Goal: Information Seeking & Learning: Learn about a topic

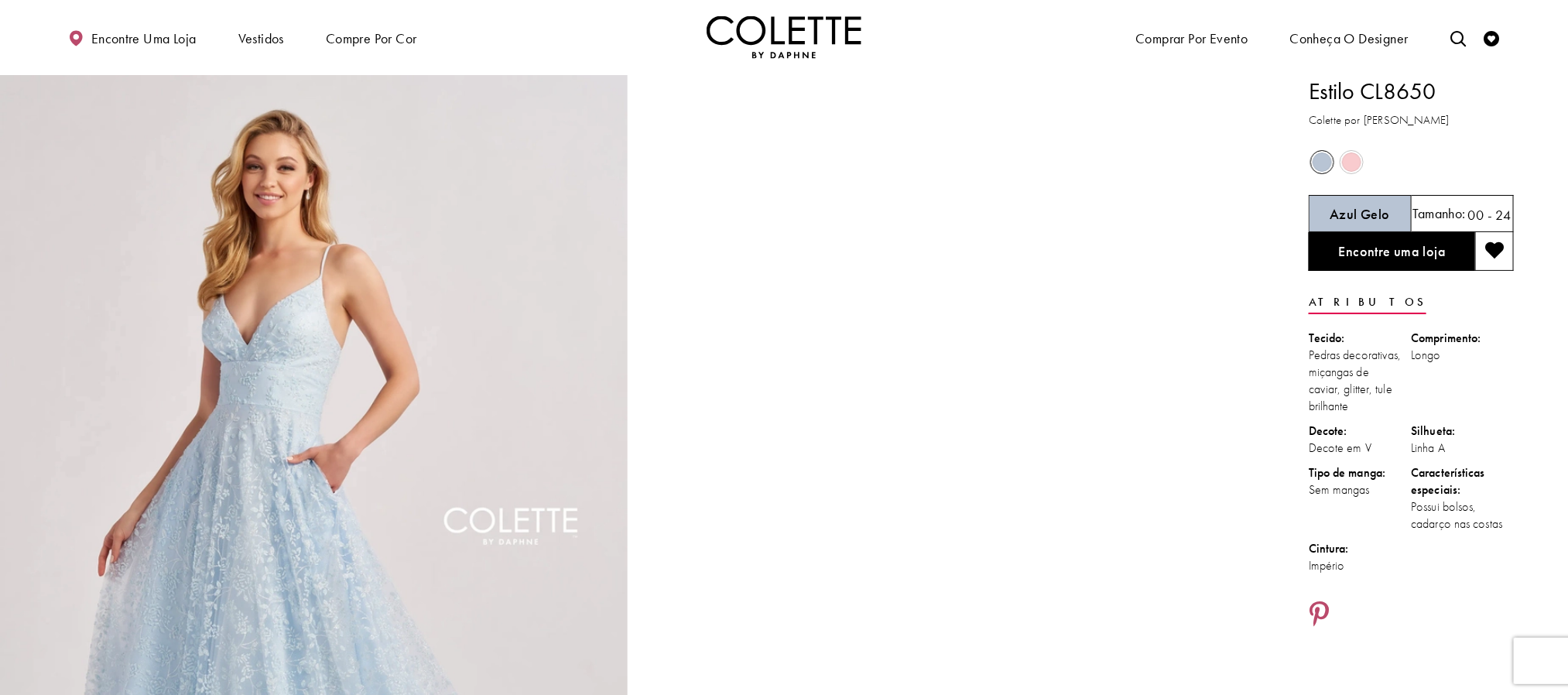
click at [1464, 122] on h3 "Colette por Daphne" at bounding box center [1412, 120] width 205 height 18
click at [793, 35] on img "Visite a página inicial" at bounding box center [783, 37] width 155 height 42
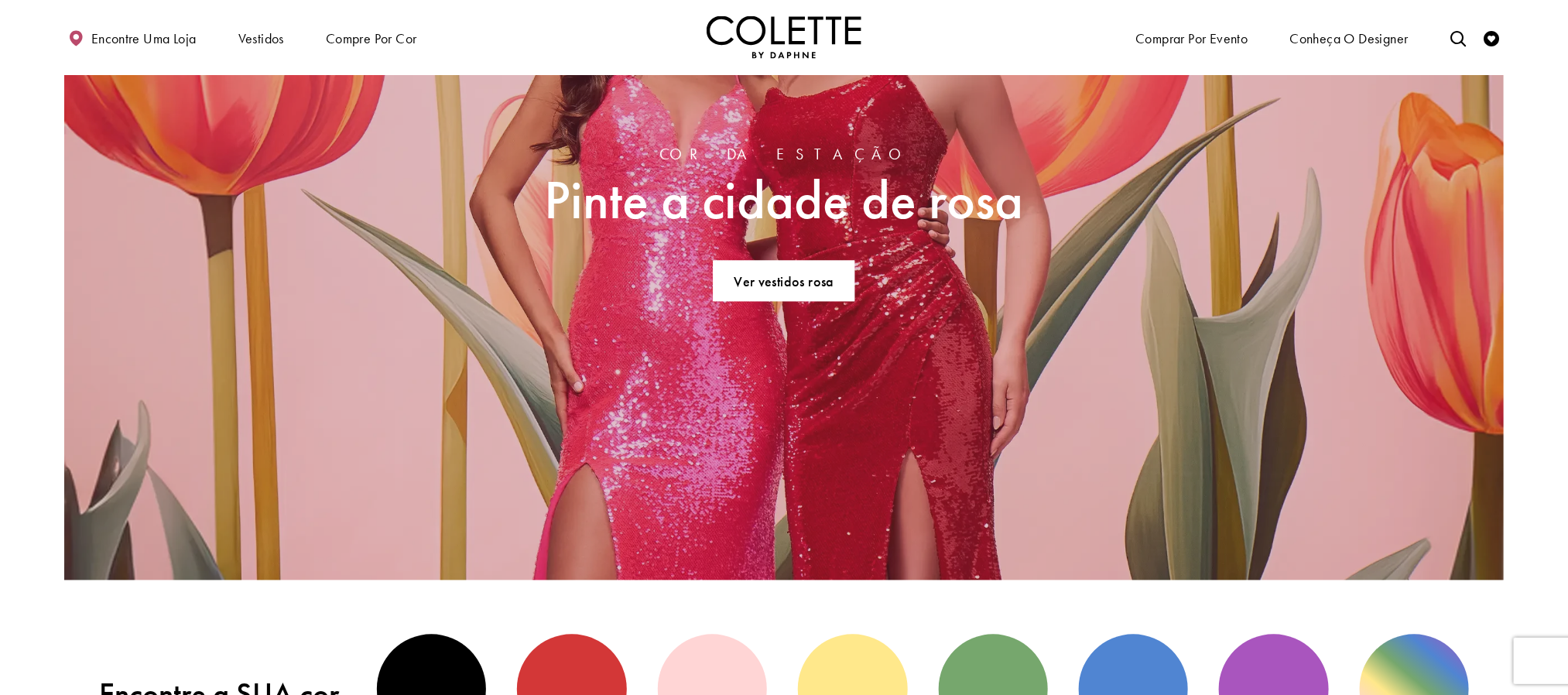
scroll to position [1741, 0]
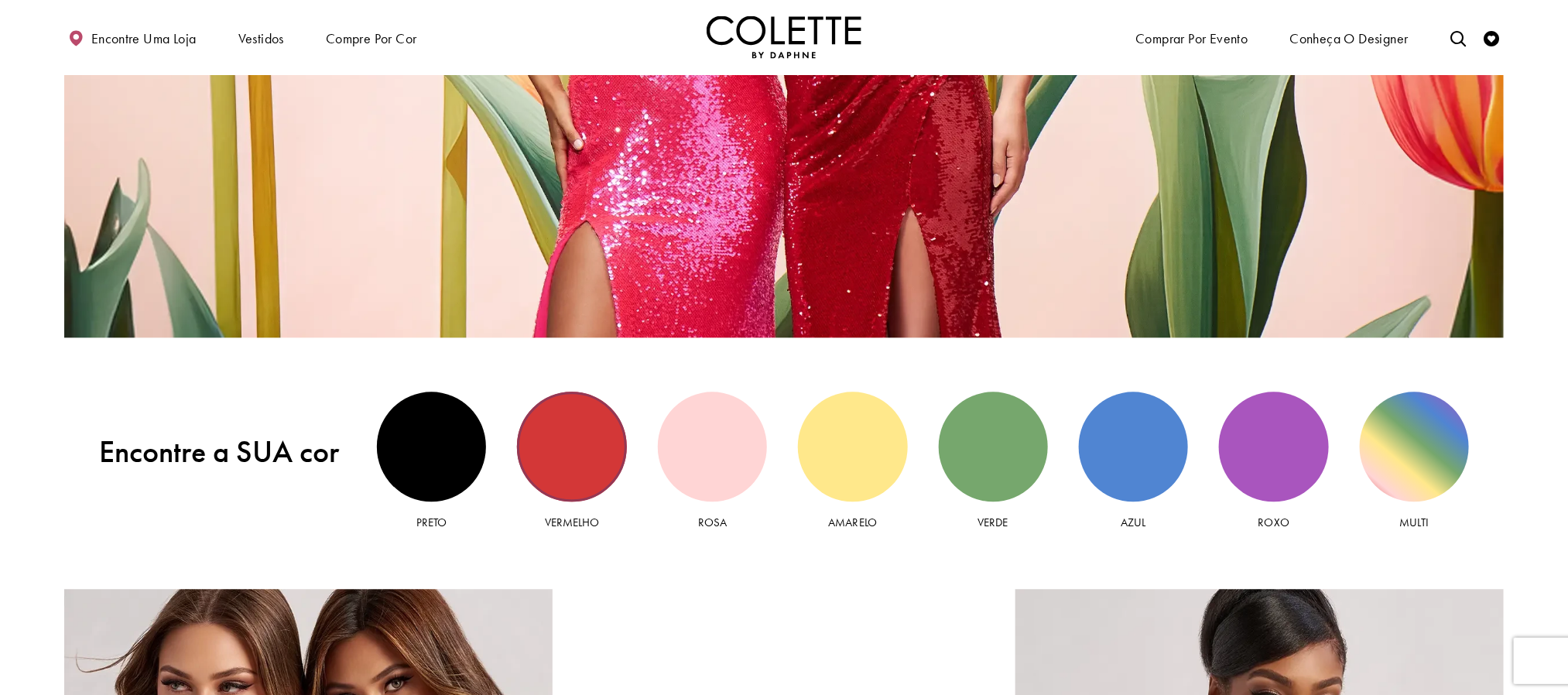
click at [590, 442] on div "Vista vermelha" at bounding box center [572, 446] width 109 height 109
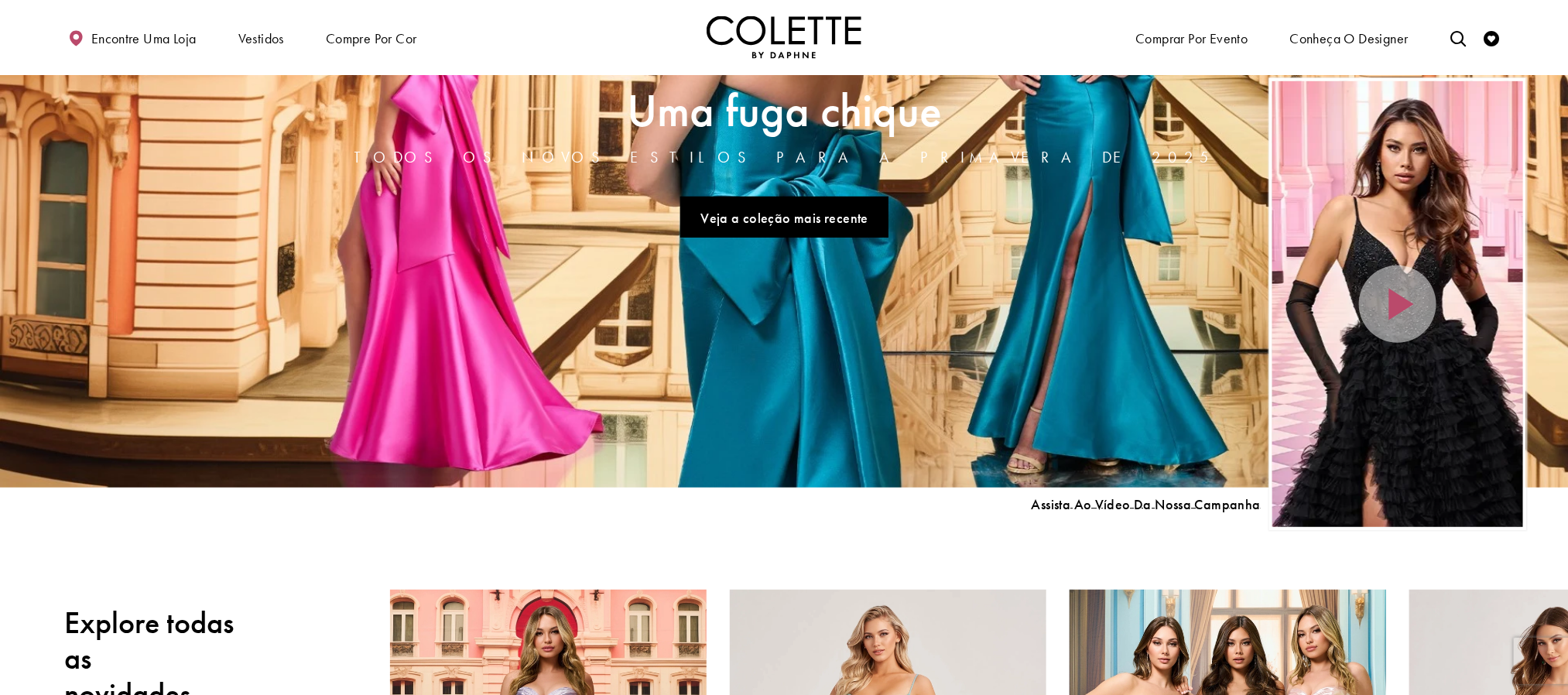
scroll to position [232, 0]
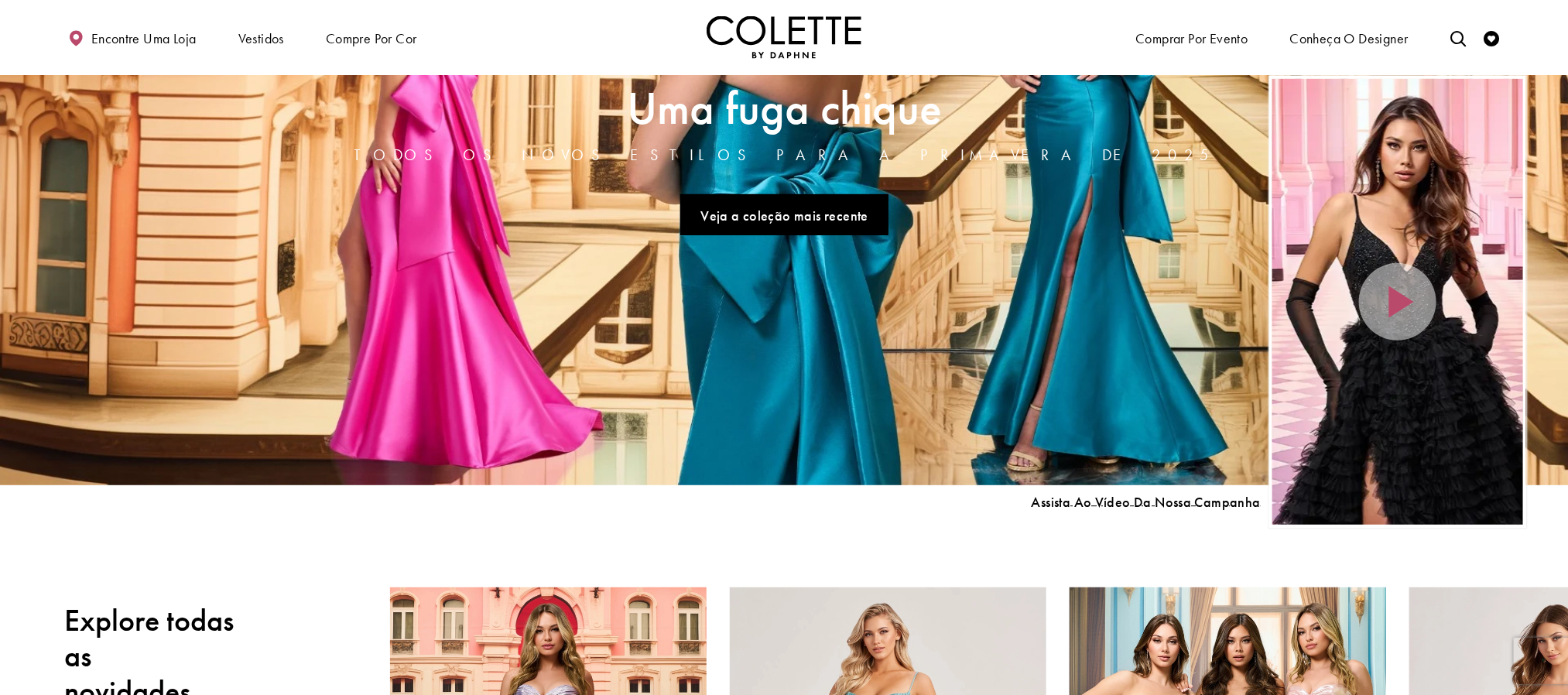
click at [1312, 363] on div "Lista de rolagem do herói da página inicial" at bounding box center [1398, 301] width 250 height 445
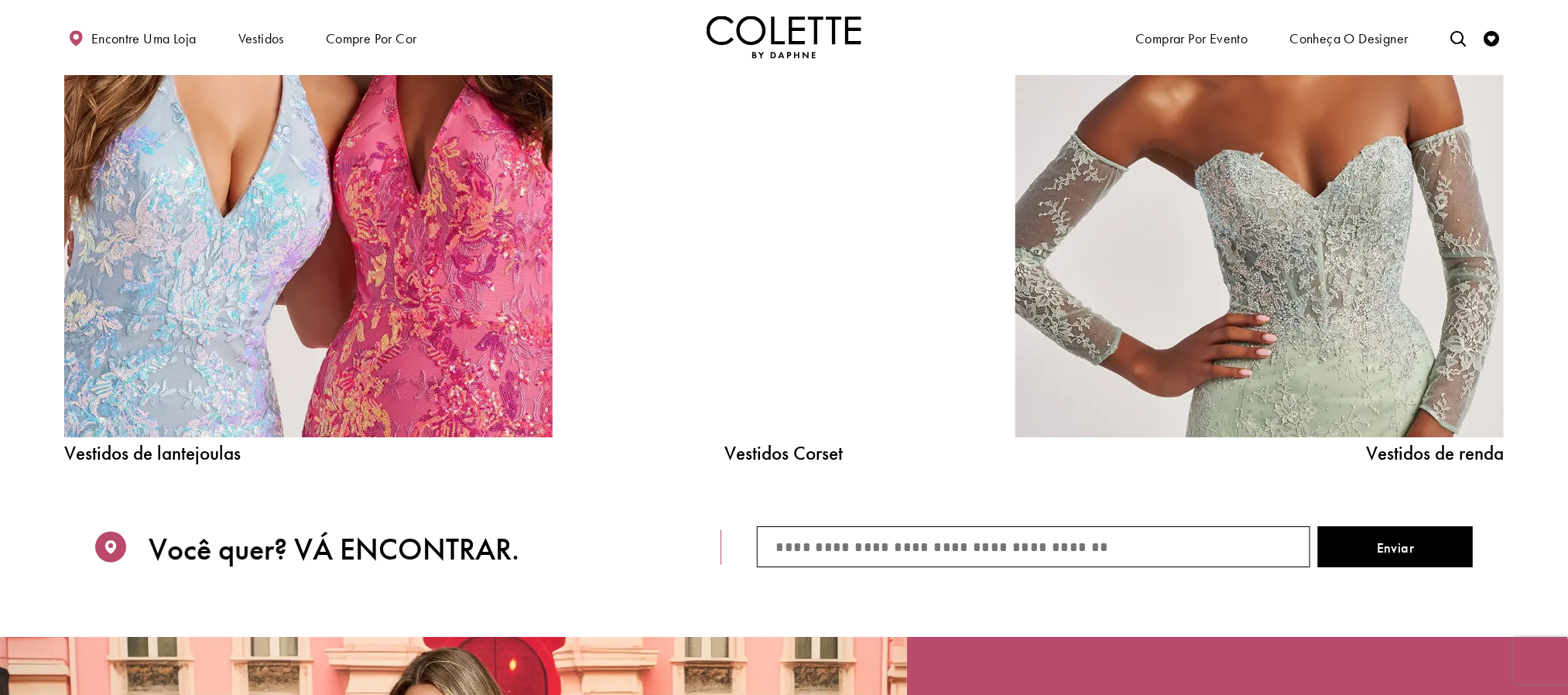
scroll to position [2554, 0]
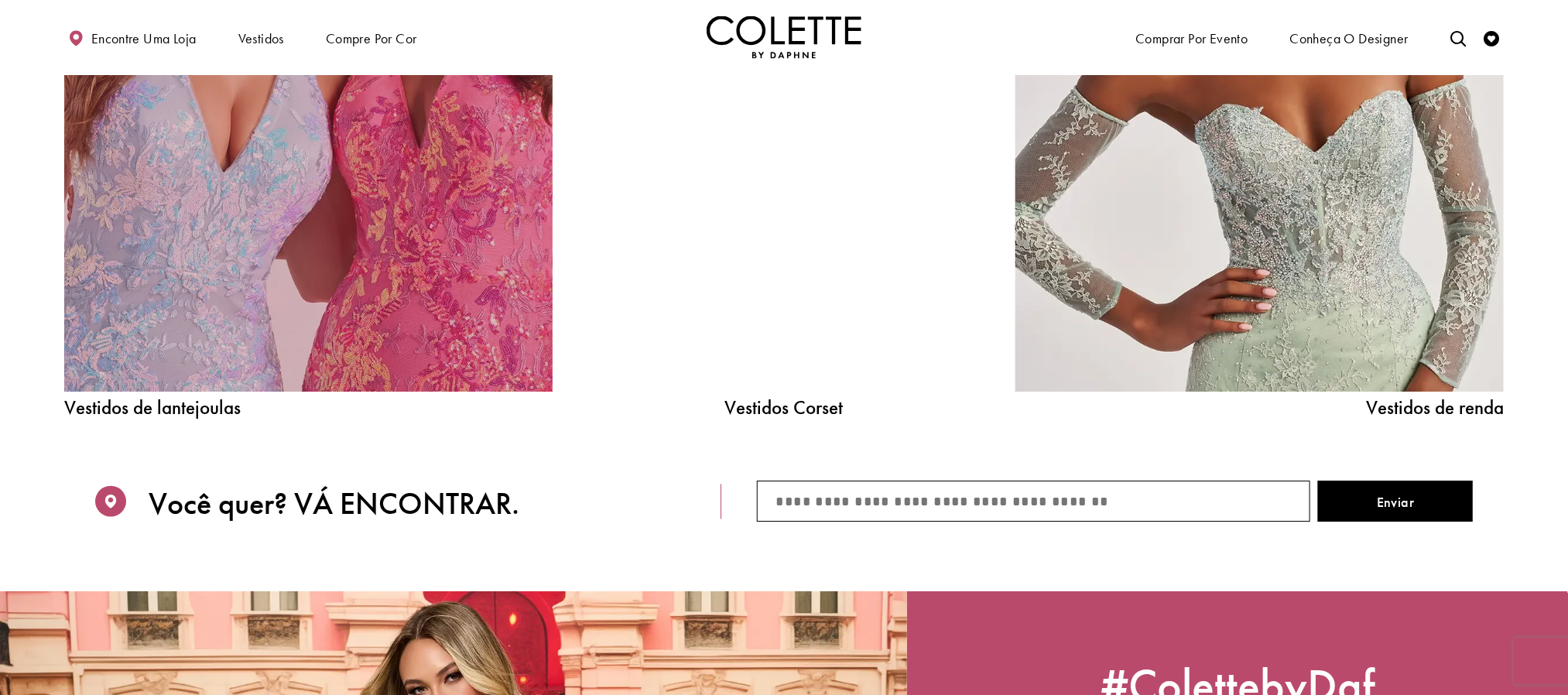
click at [325, 338] on link "Link relacionado a vestidos de lantejoulas" at bounding box center [308, 85] width 489 height 616
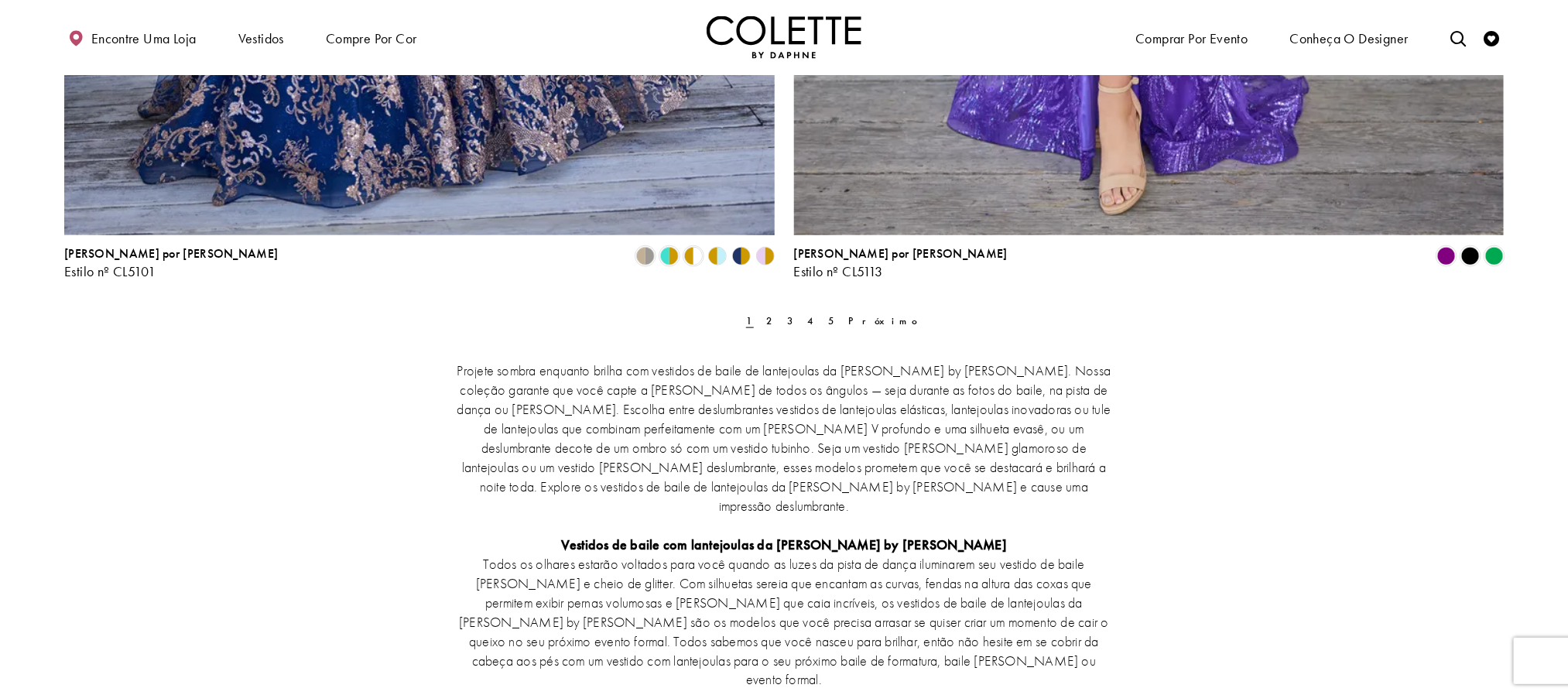
scroll to position [4052, 0]
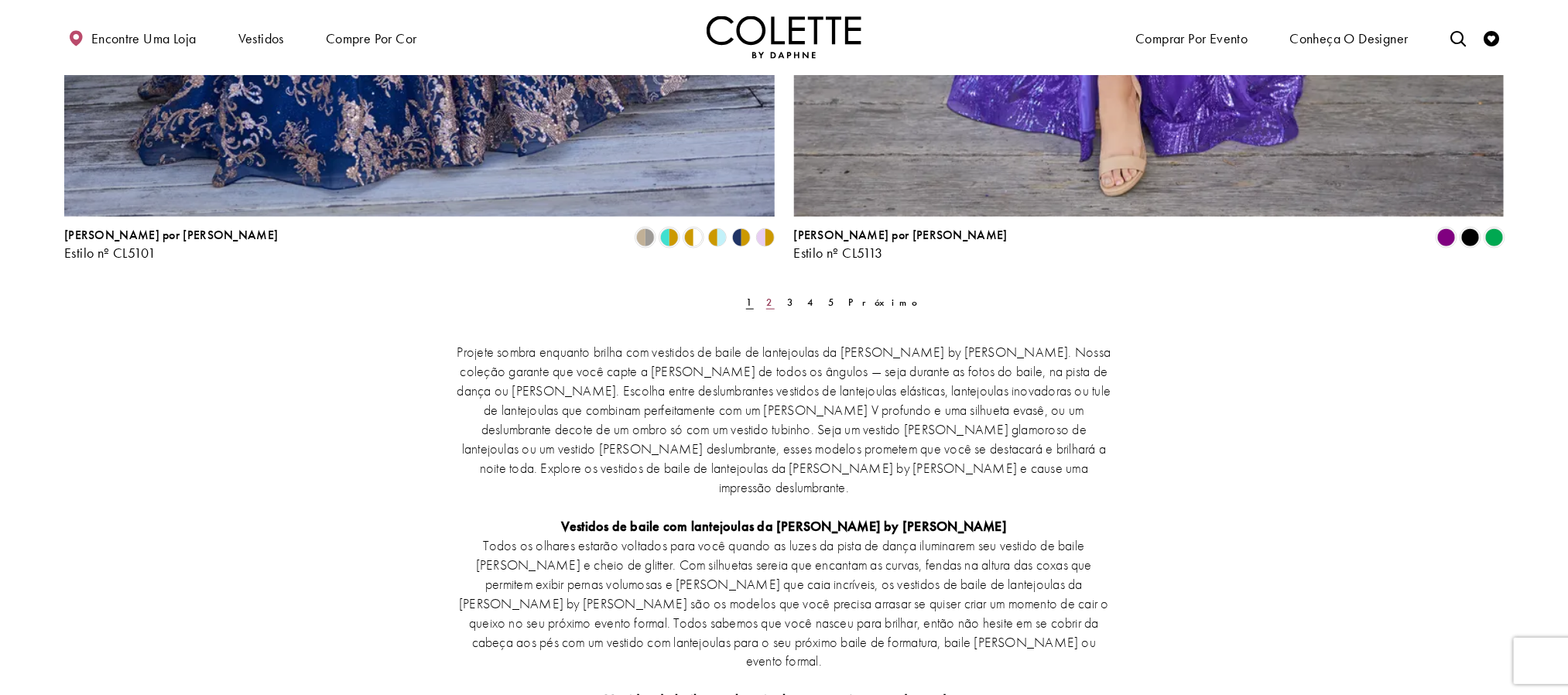
click at [766, 304] on font "2" at bounding box center [769, 301] width 8 height 13
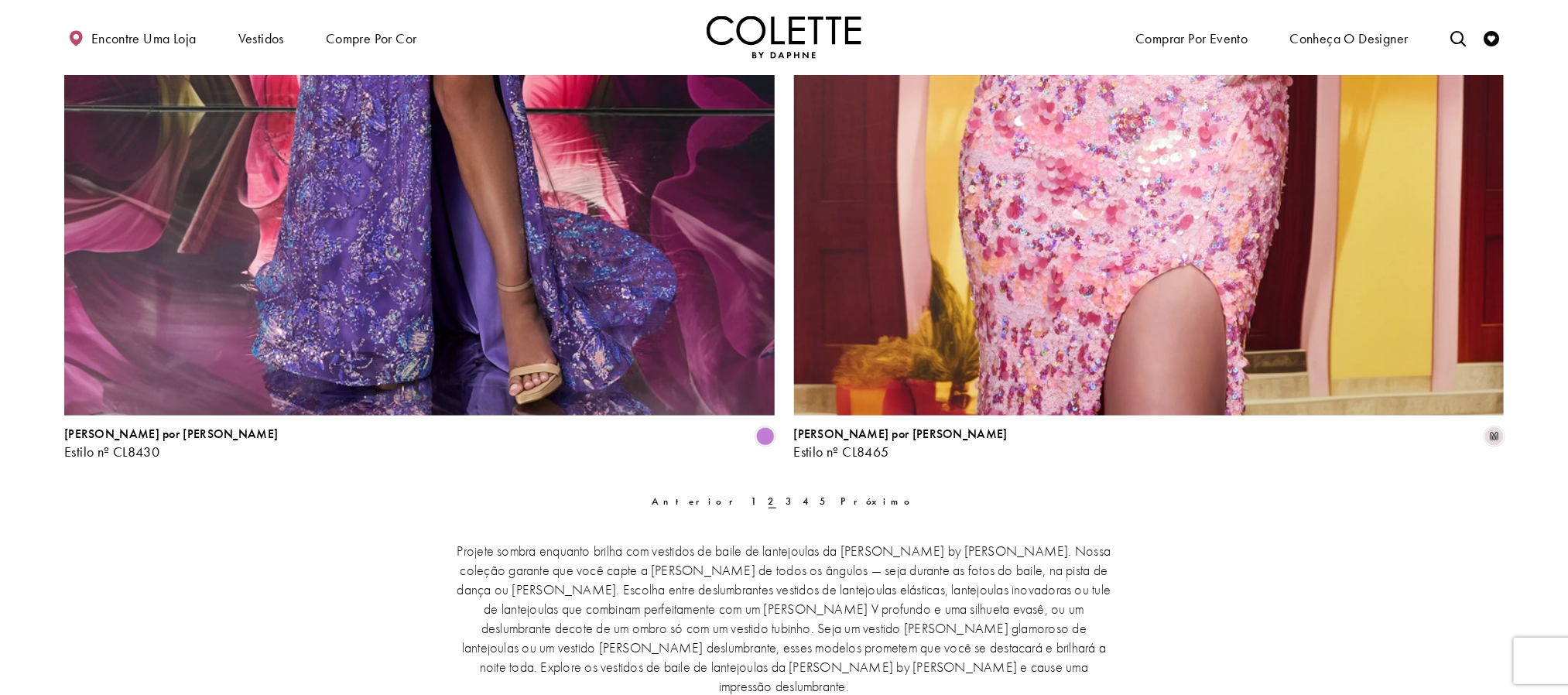
scroll to position [3914, 0]
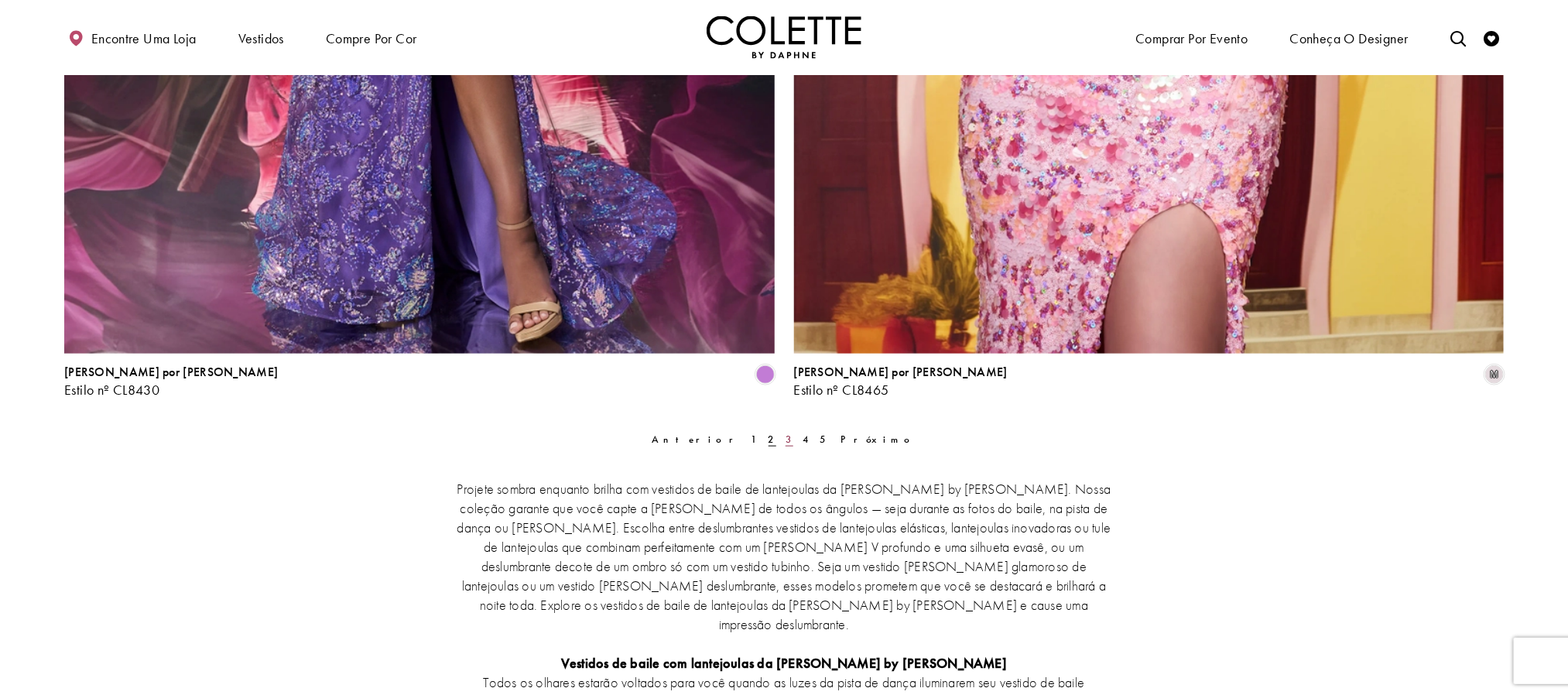
click at [786, 435] on link "3" at bounding box center [789, 439] width 17 height 22
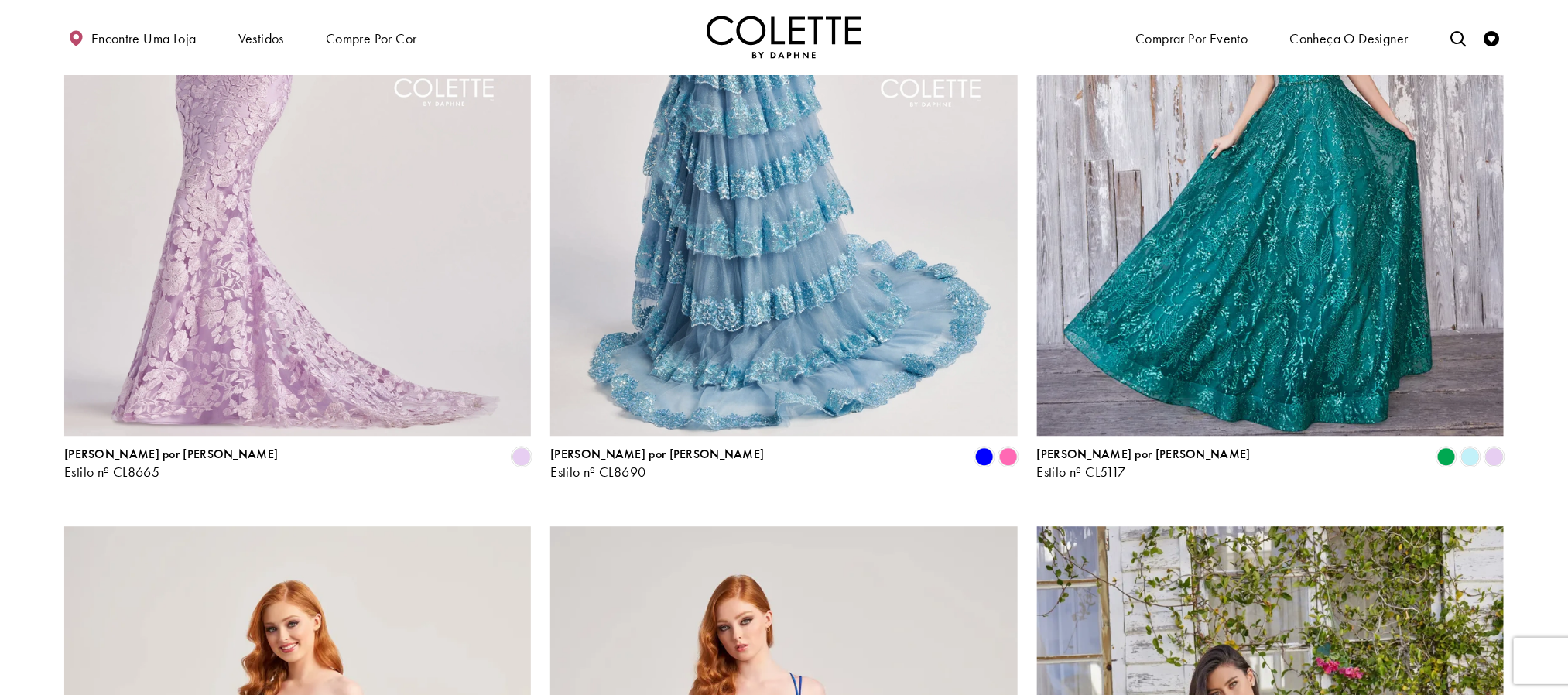
scroll to position [1941, 0]
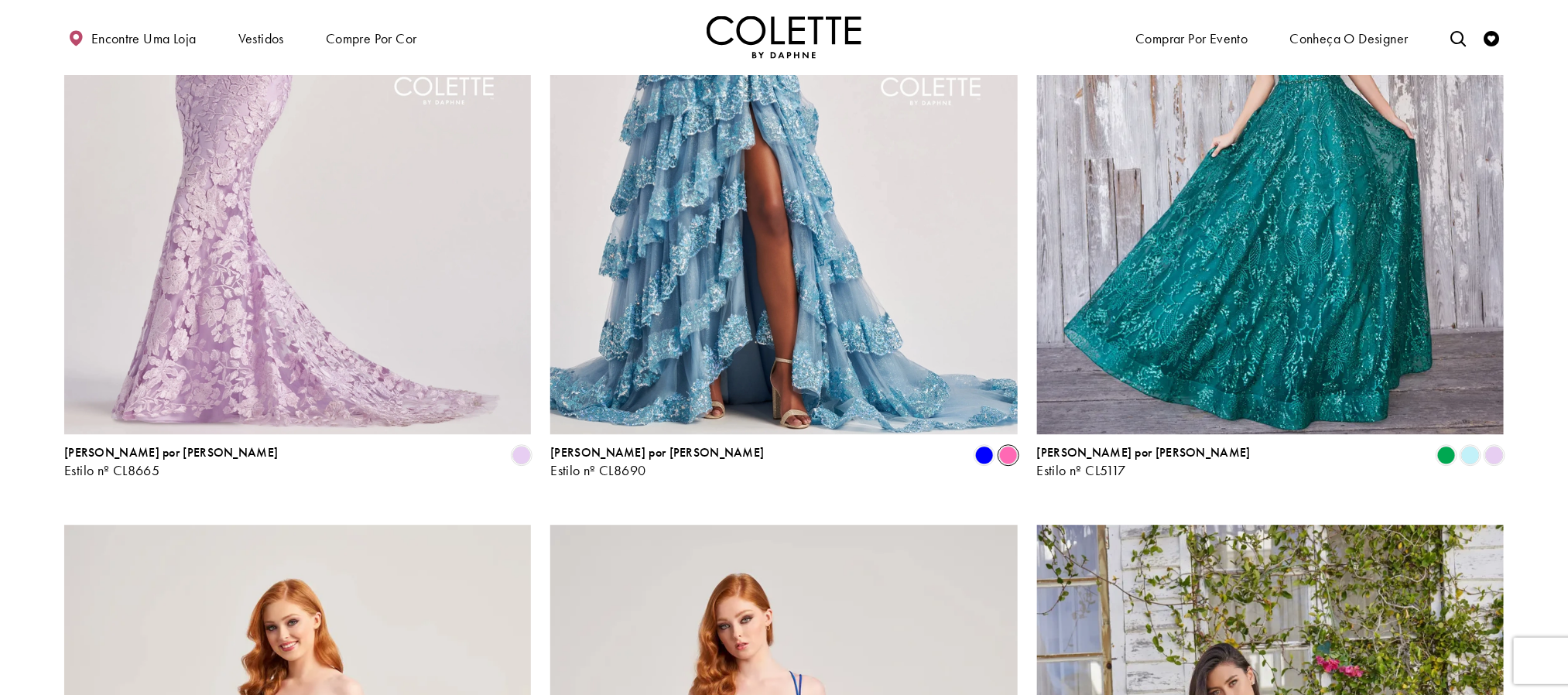
click at [1015, 445] on span "Lista de produtos" at bounding box center [1008, 455] width 19 height 19
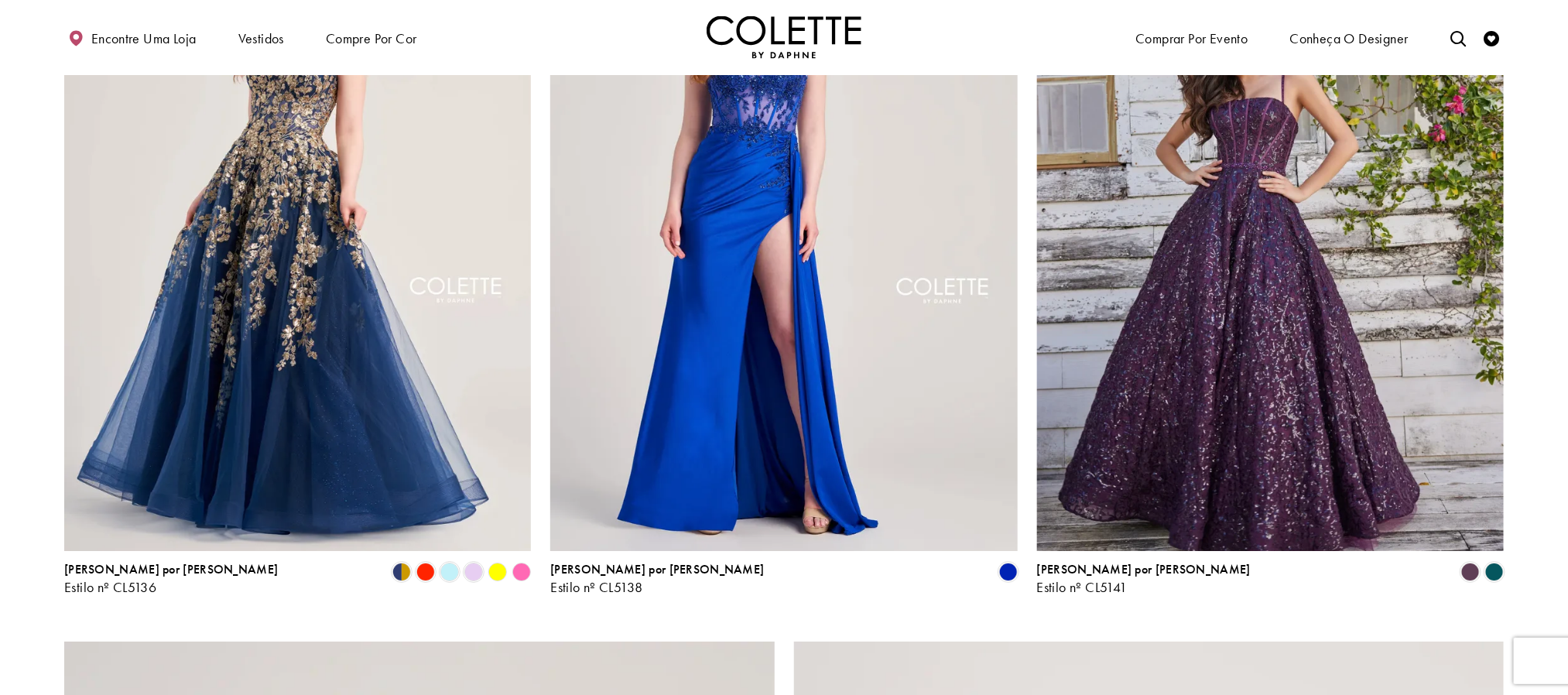
scroll to position [2638, 0]
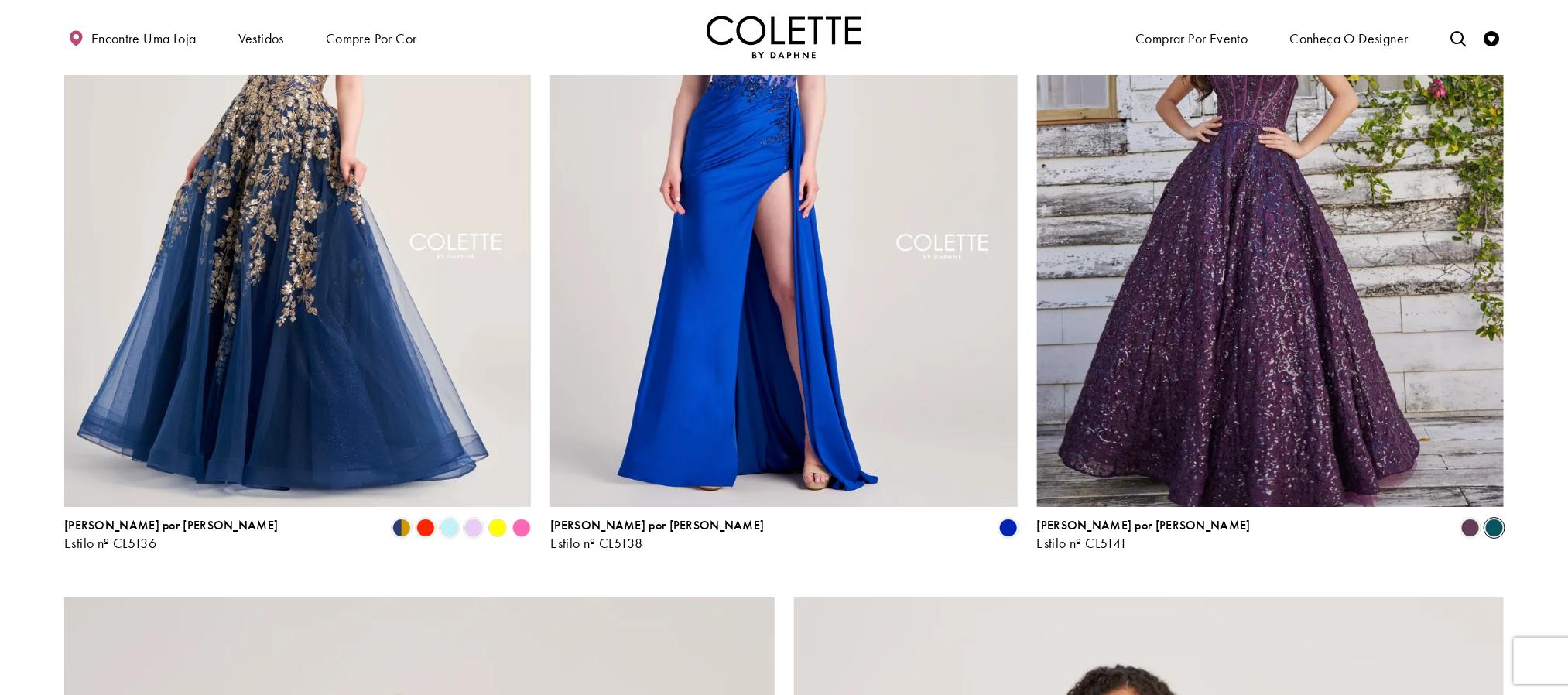
click at [1491, 522] on span "Lista de produtos" at bounding box center [1495, 528] width 19 height 19
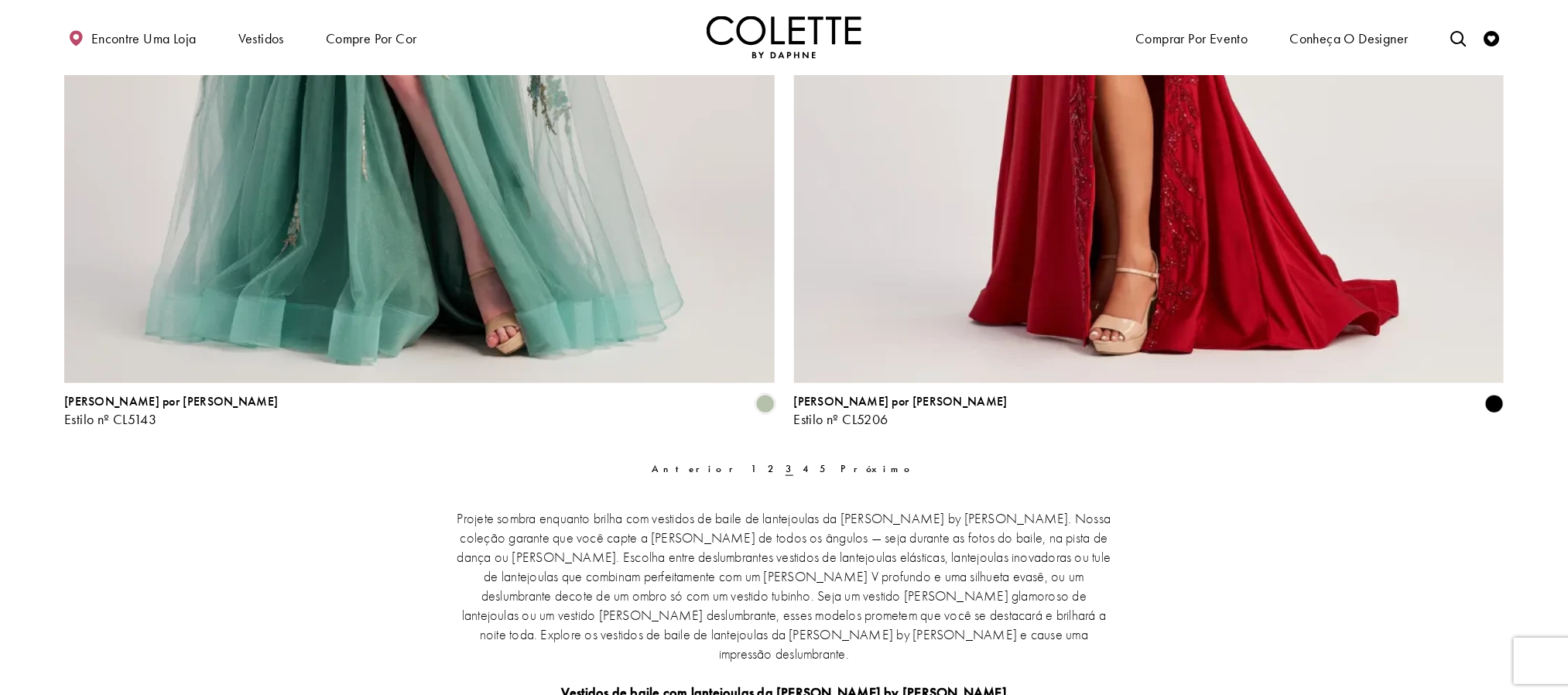
scroll to position [4031, 0]
